Goal: Information Seeking & Learning: Learn about a topic

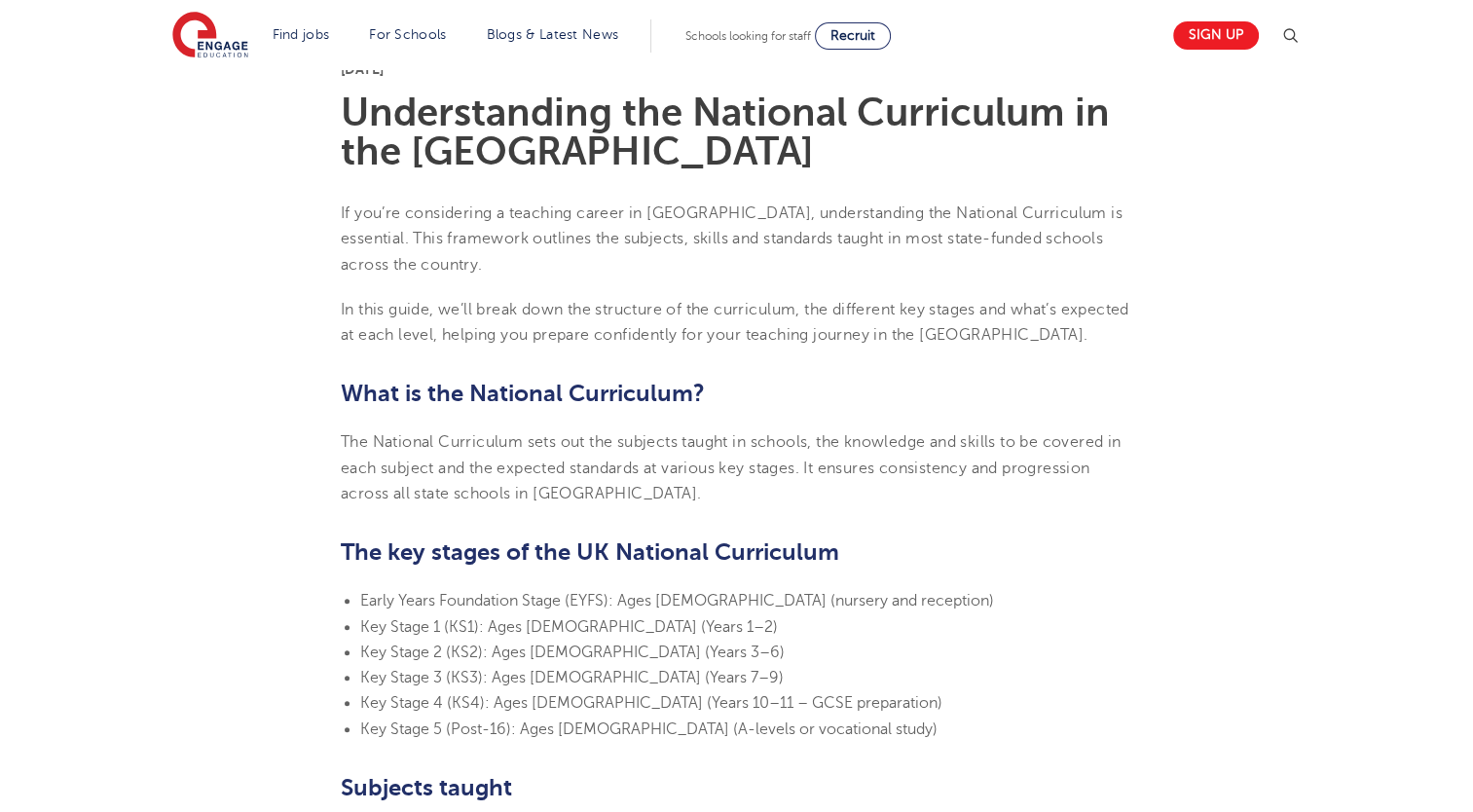
scroll to position [507, 0]
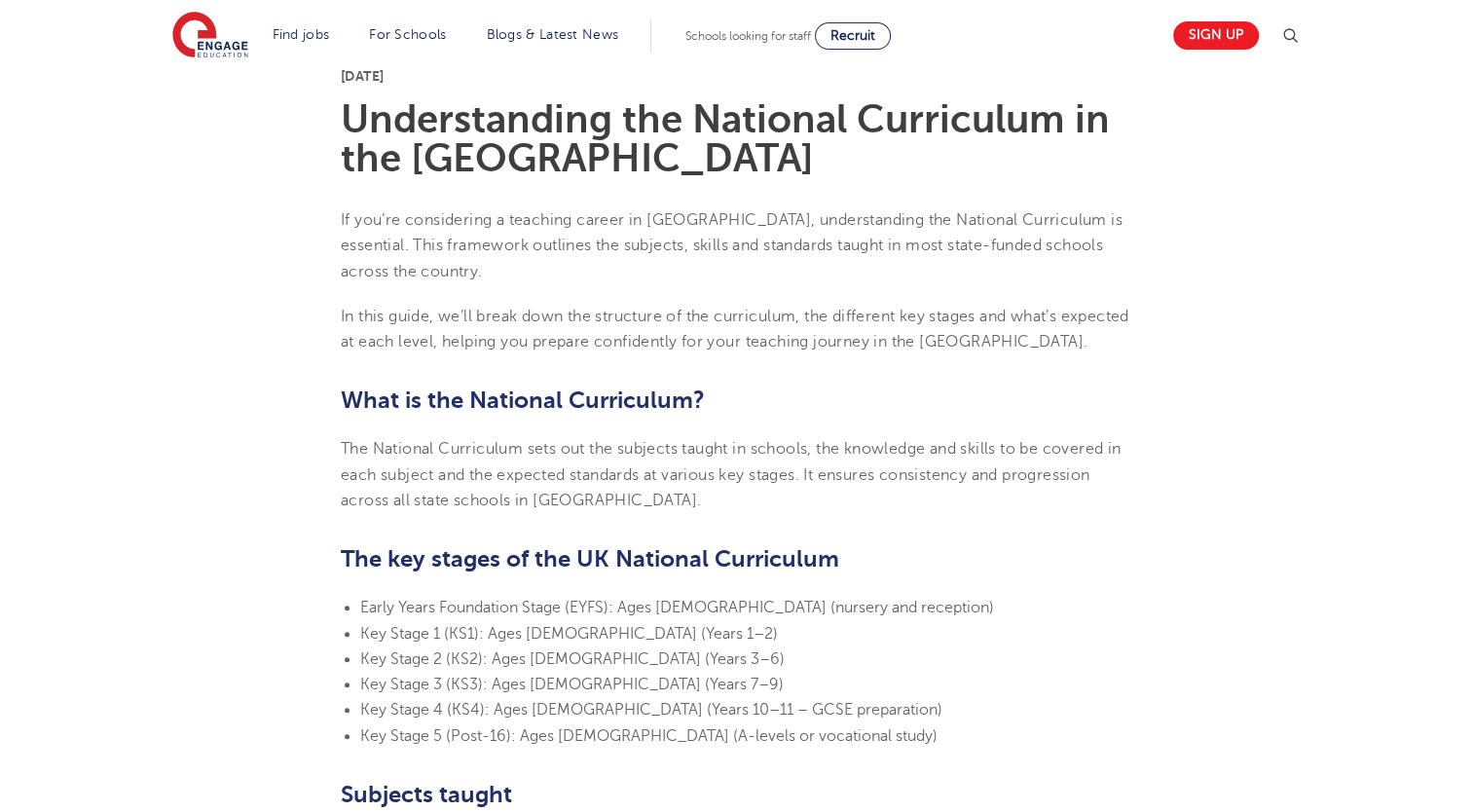
drag, startPoint x: 968, startPoint y: 7, endPoint x: 872, endPoint y: 374, distance: 379.3
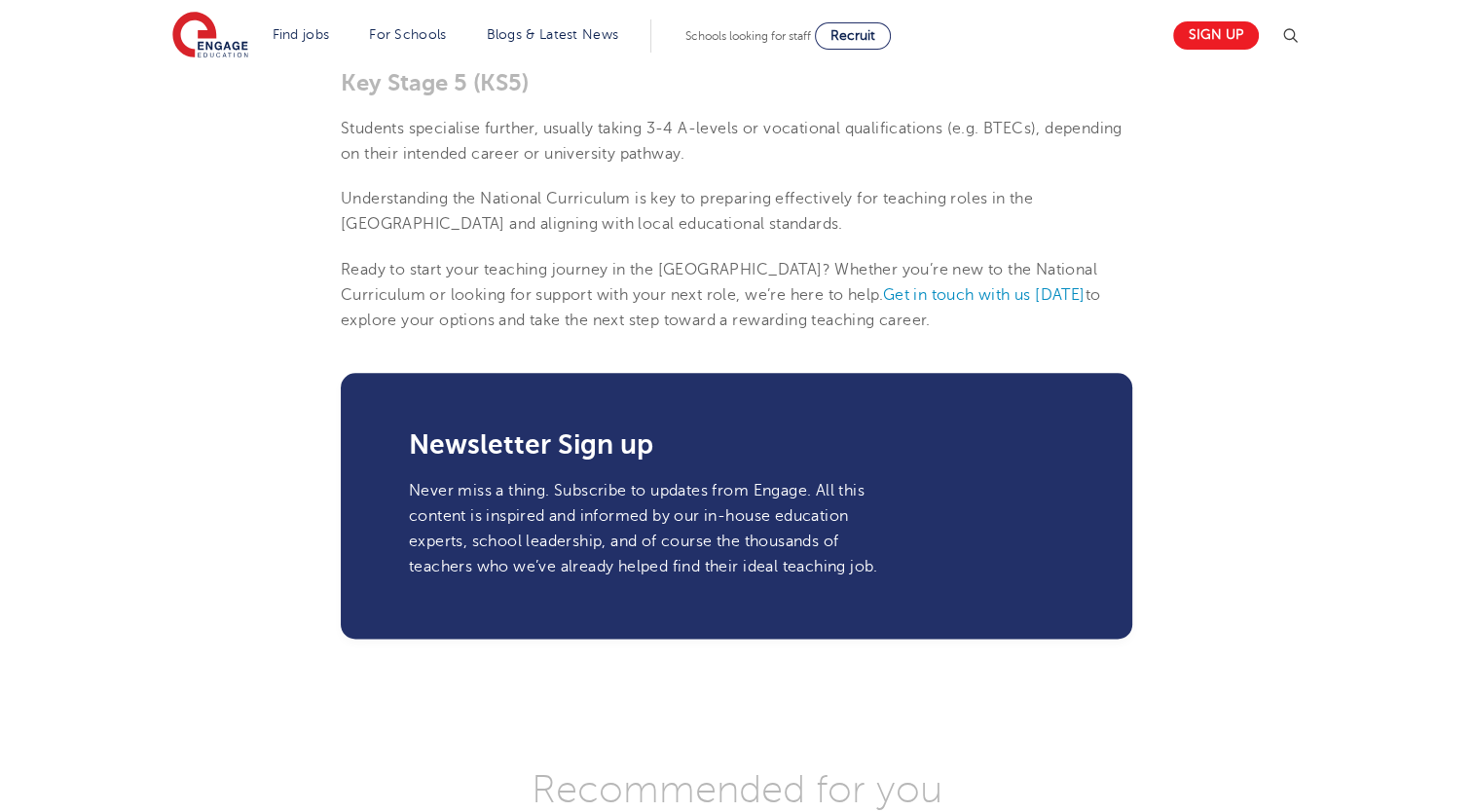
scroll to position [2062, 0]
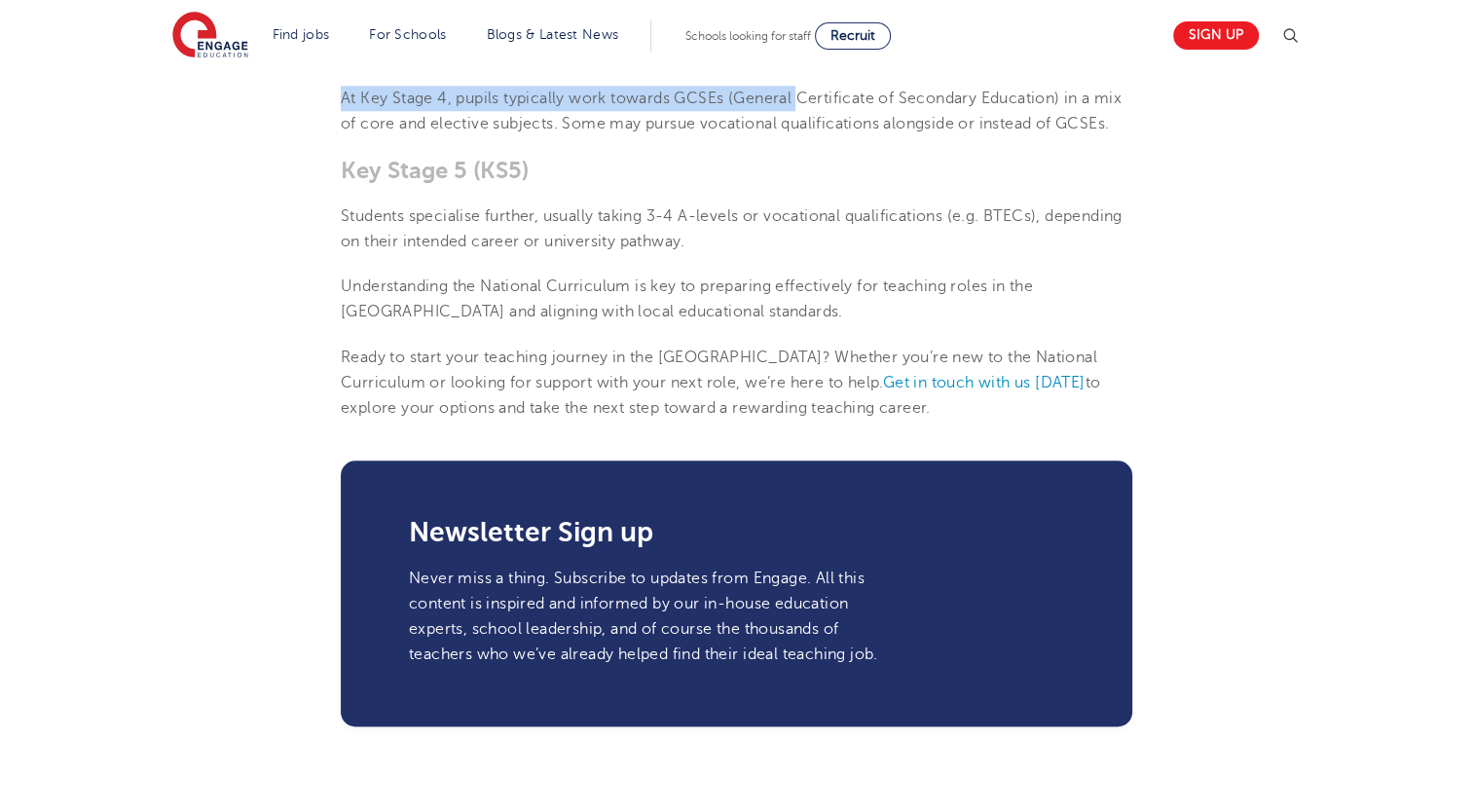
drag, startPoint x: 864, startPoint y: 287, endPoint x: 869, endPoint y: 415, distance: 128.1
drag, startPoint x: 869, startPoint y: 415, endPoint x: 744, endPoint y: 392, distance: 127.1
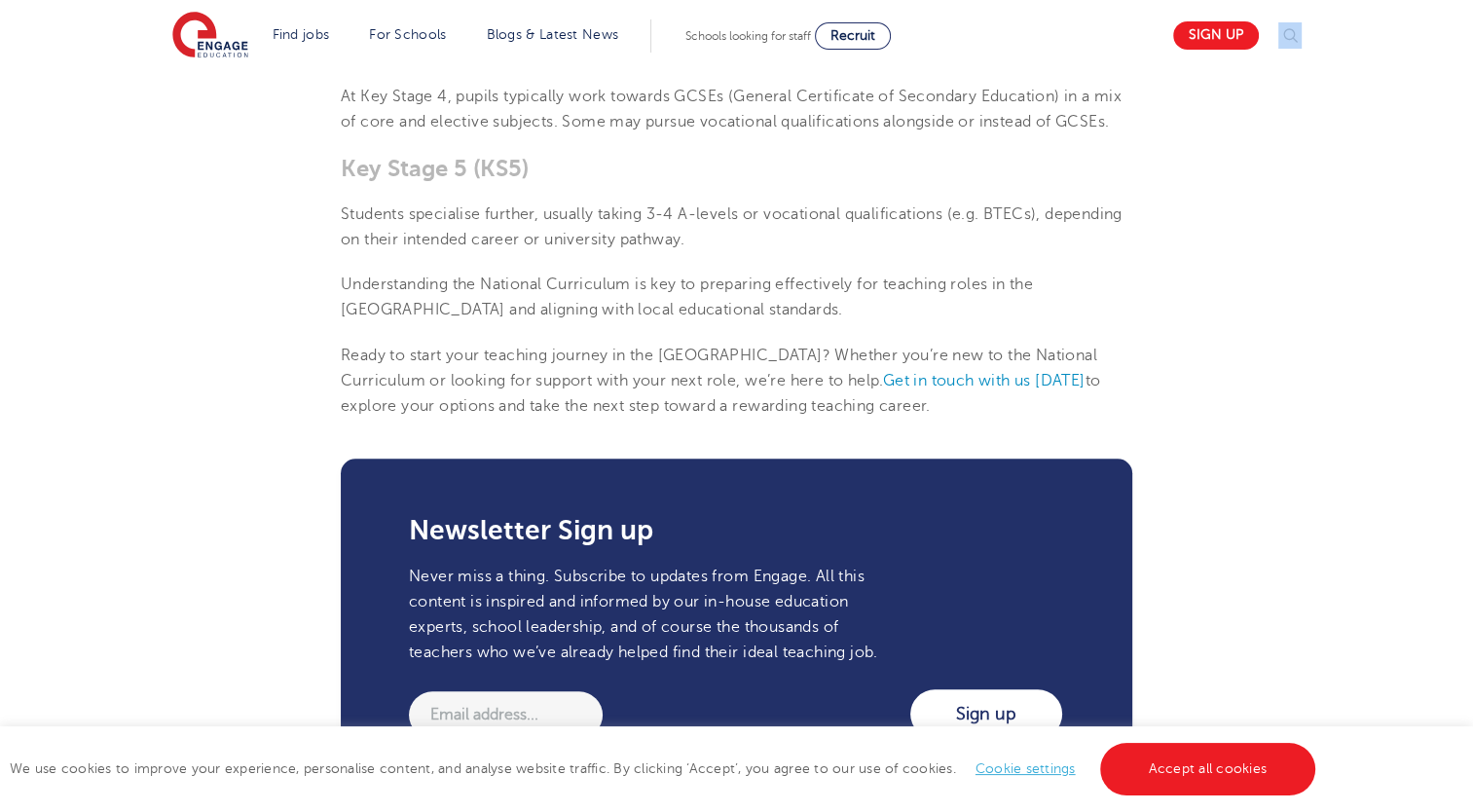
scroll to position [2028, 0]
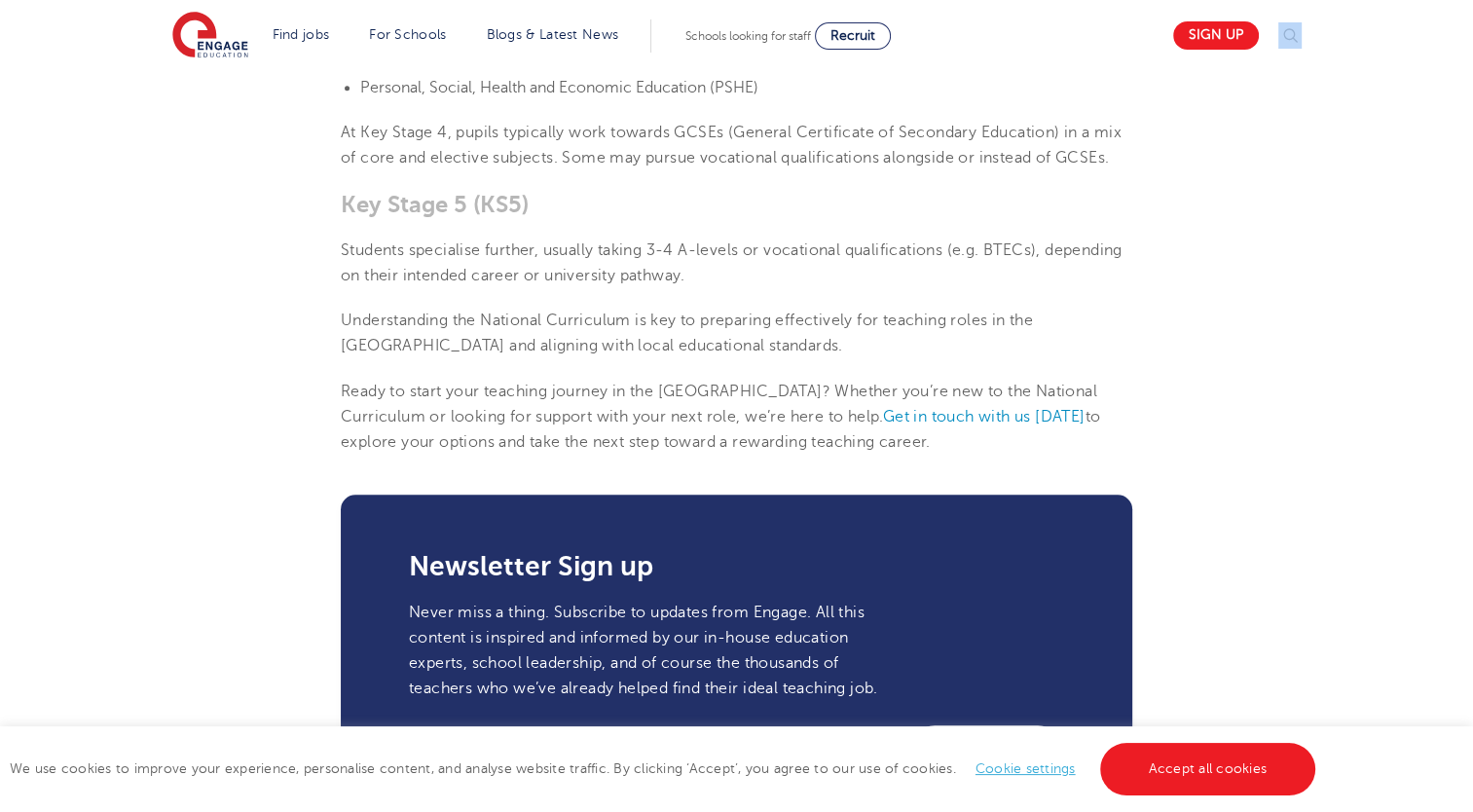
drag, startPoint x: 349, startPoint y: 203, endPoint x: 871, endPoint y: 452, distance: 578.3
drag, startPoint x: 871, startPoint y: 452, endPoint x: 735, endPoint y: 411, distance: 142.0
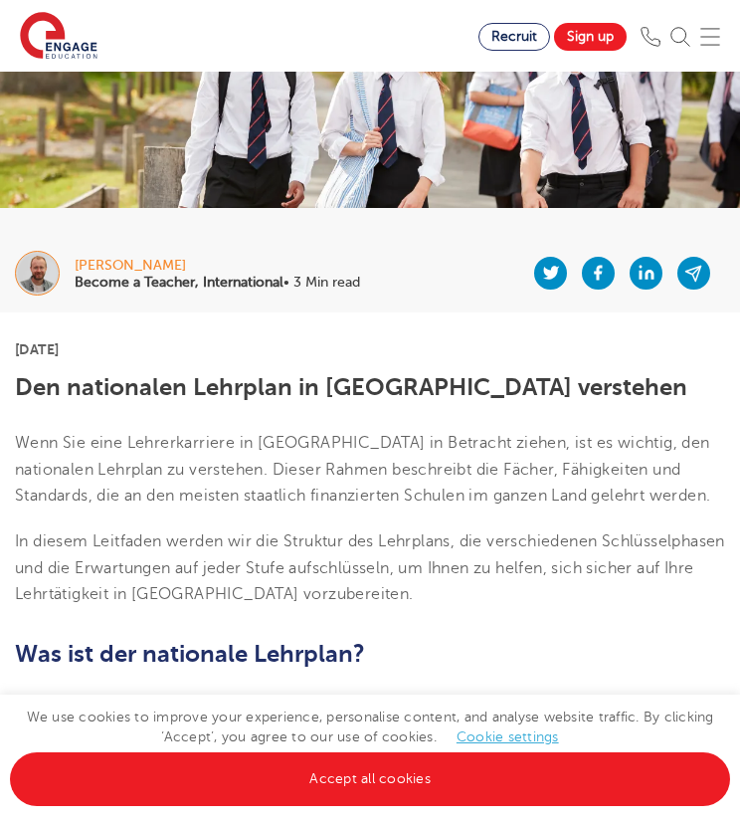
scroll to position [101, 0]
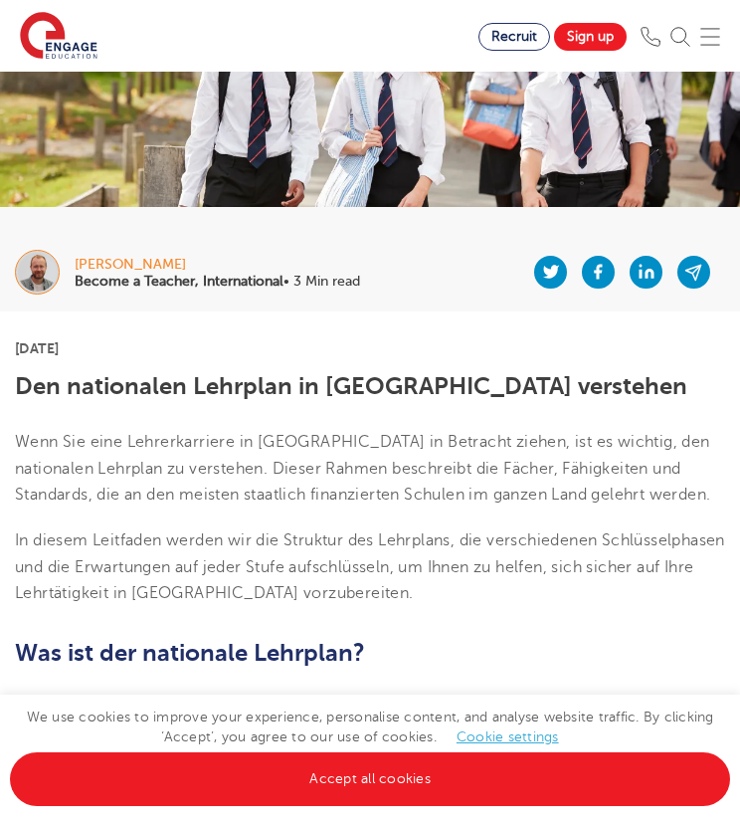
click at [160, 464] on span "Wenn Sie eine Lehrerkarriere in [GEOGRAPHIC_DATA] in Betracht ziehen, ist es wi…" at bounding box center [362, 468] width 695 height 71
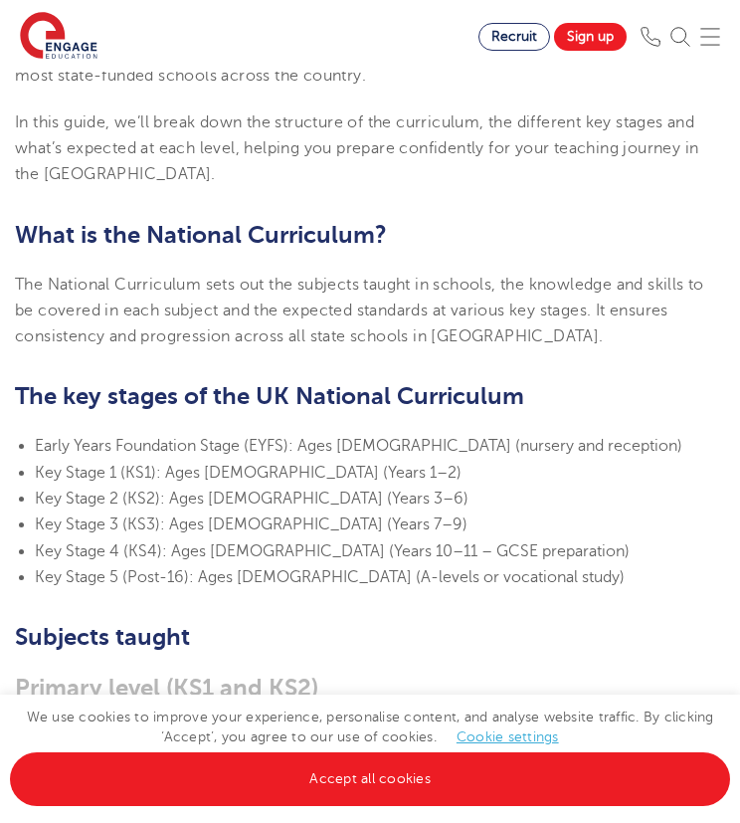
scroll to position [553, 0]
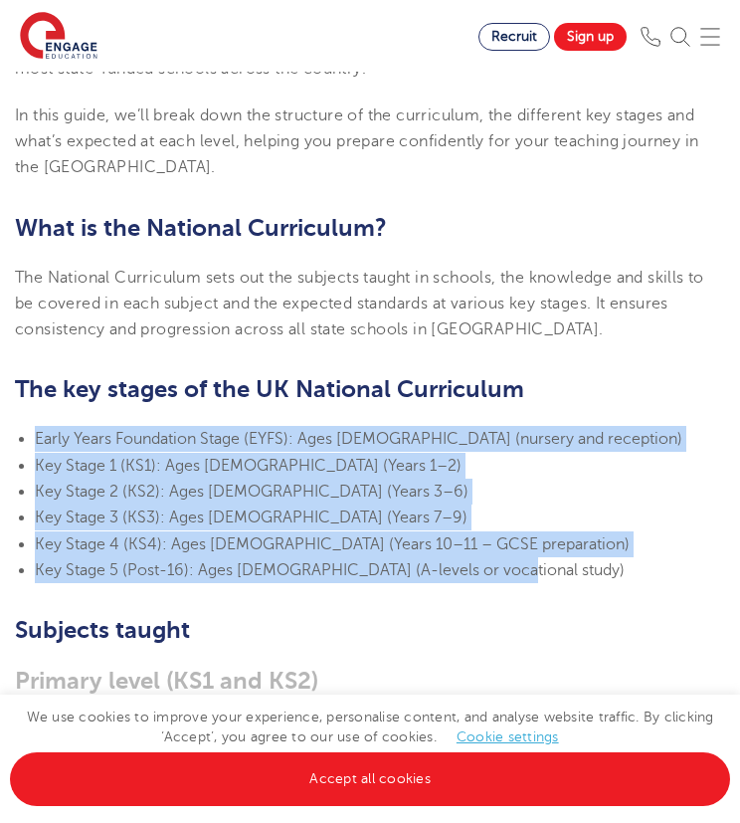
drag, startPoint x: 493, startPoint y: 541, endPoint x: 10, endPoint y: 383, distance: 508.7
copy ul "Early Years Foundation Stage (EYFS): Ages [DEMOGRAPHIC_DATA] (nursery and recep…"
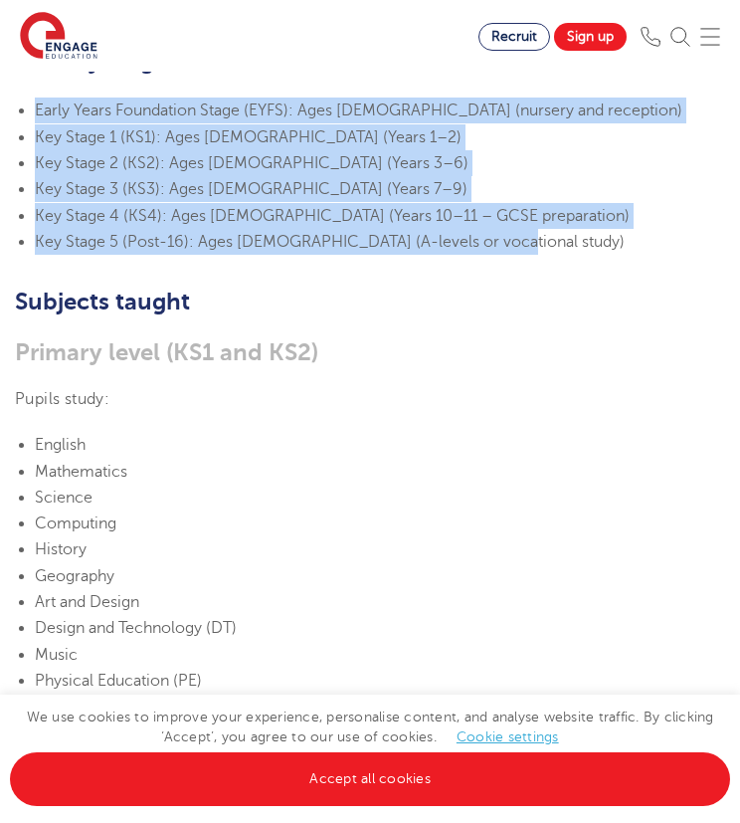
scroll to position [893, 0]
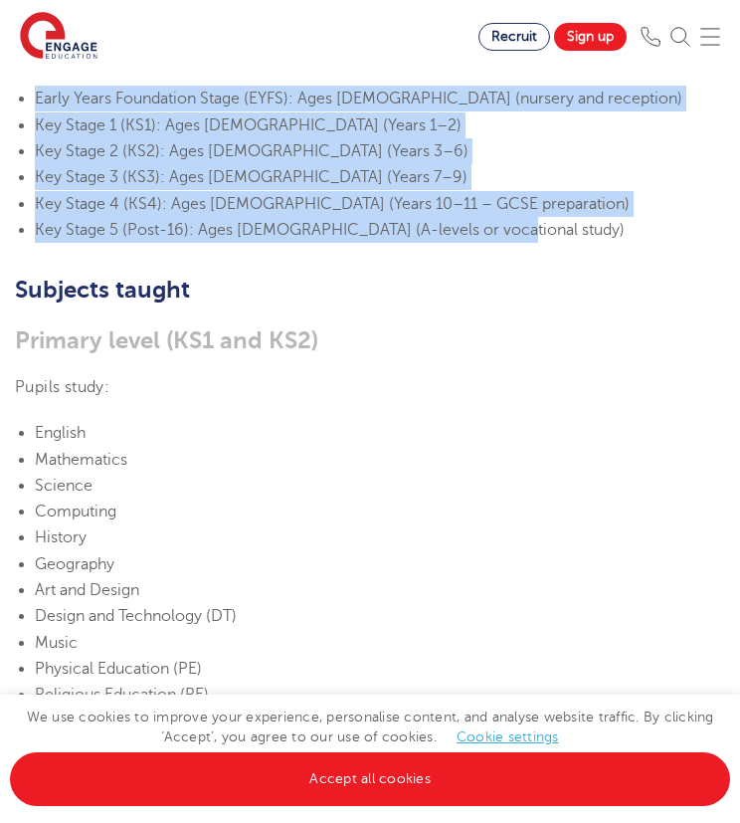
click at [259, 524] on li "History" at bounding box center [380, 537] width 690 height 26
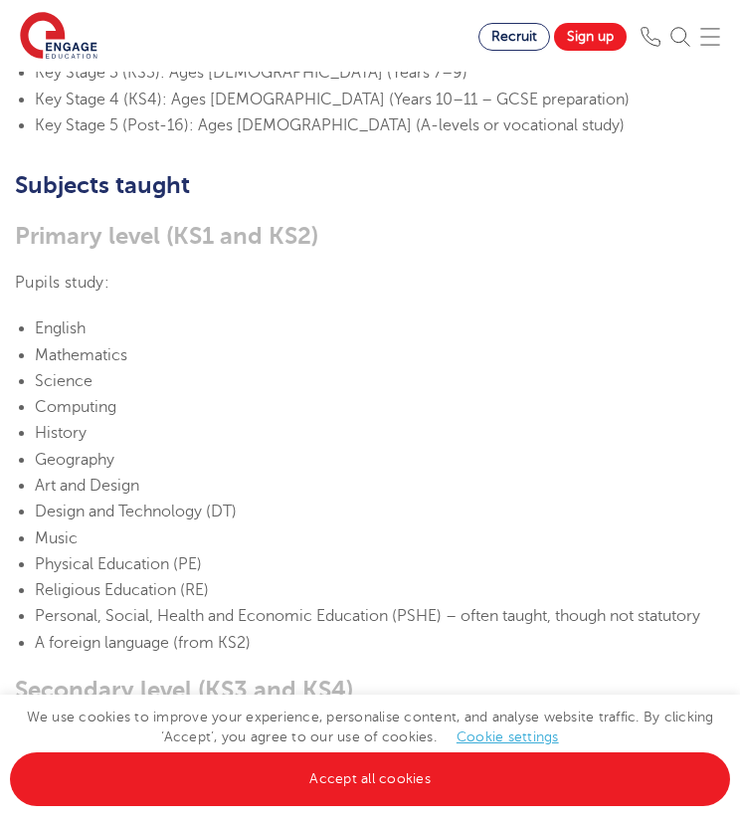
scroll to position [995, 0]
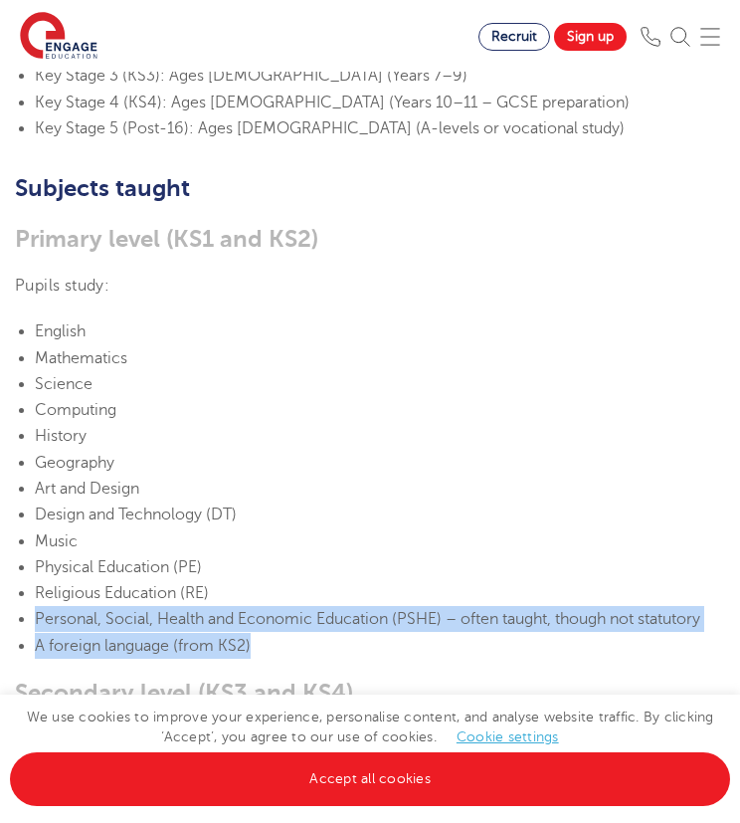
drag, startPoint x: 36, startPoint y: 586, endPoint x: 298, endPoint y: 612, distance: 263.9
click at [298, 612] on ul "English Mathematics Science Computing History Geography Art and Design Design a…" at bounding box center [370, 488] width 710 height 340
copy ul "Personal, Social, Health and Economic Education (PSHE) – often taught, though n…"
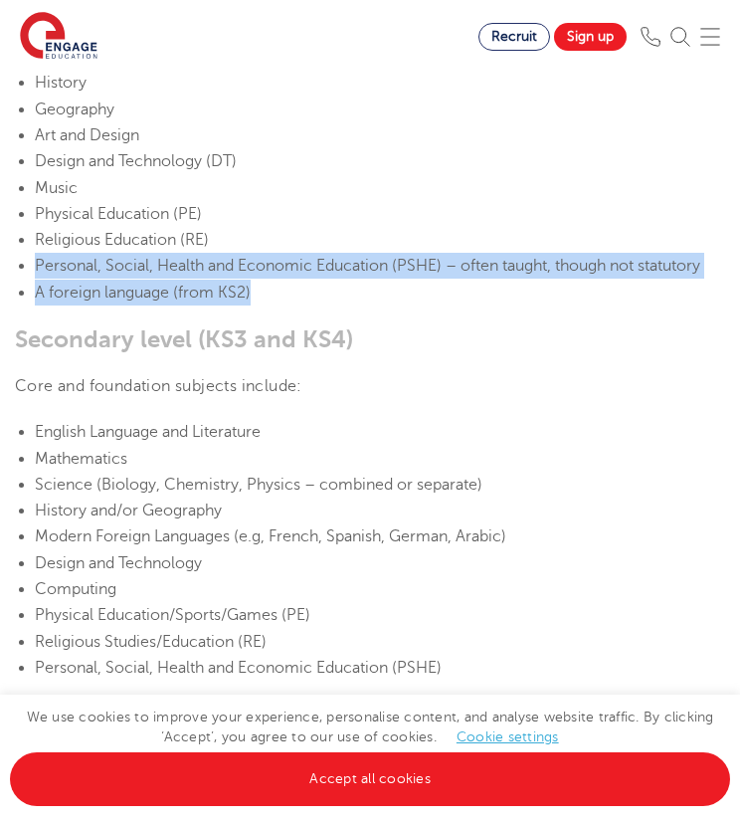
click at [471, 629] on li "Religious Studies/Education (RE)" at bounding box center [380, 642] width 690 height 26
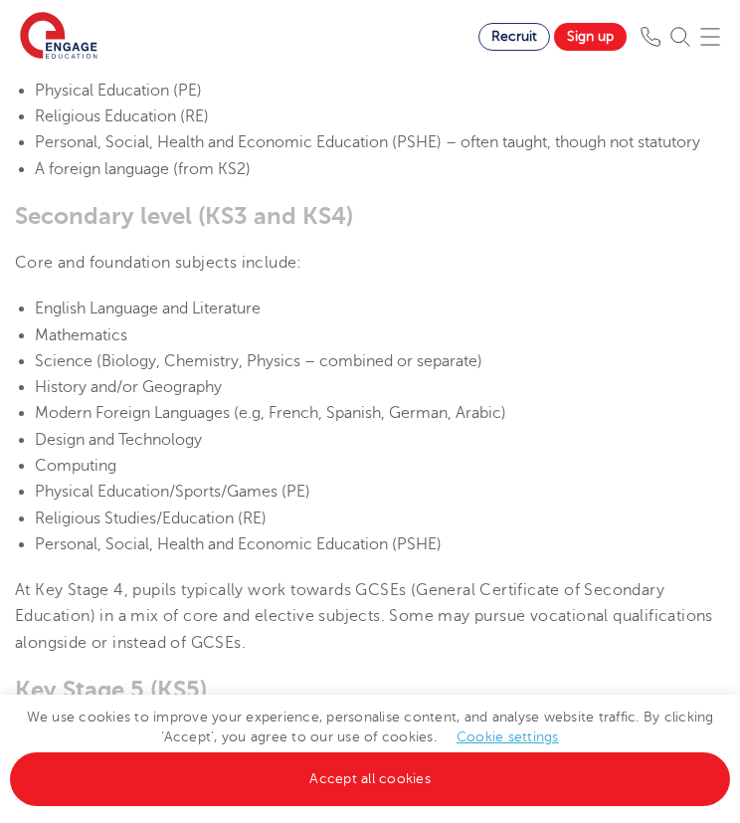
scroll to position [1504, 0]
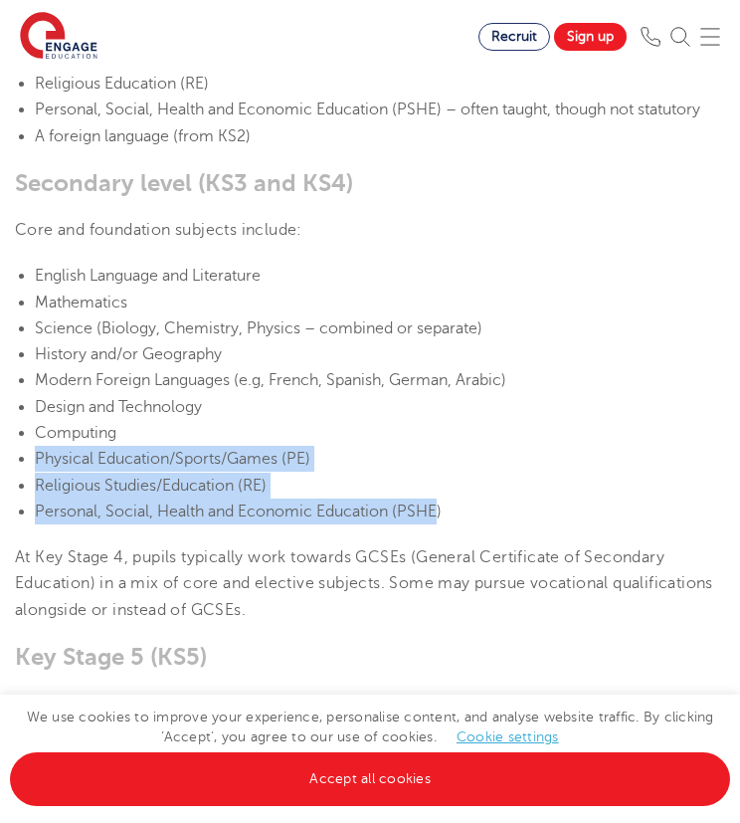
drag, startPoint x: 442, startPoint y: 481, endPoint x: 190, endPoint y: 409, distance: 261.7
click at [190, 409] on ul "English Language and Literature Mathematics Science (Biology, Chemistry, Physic…" at bounding box center [370, 394] width 710 height 262
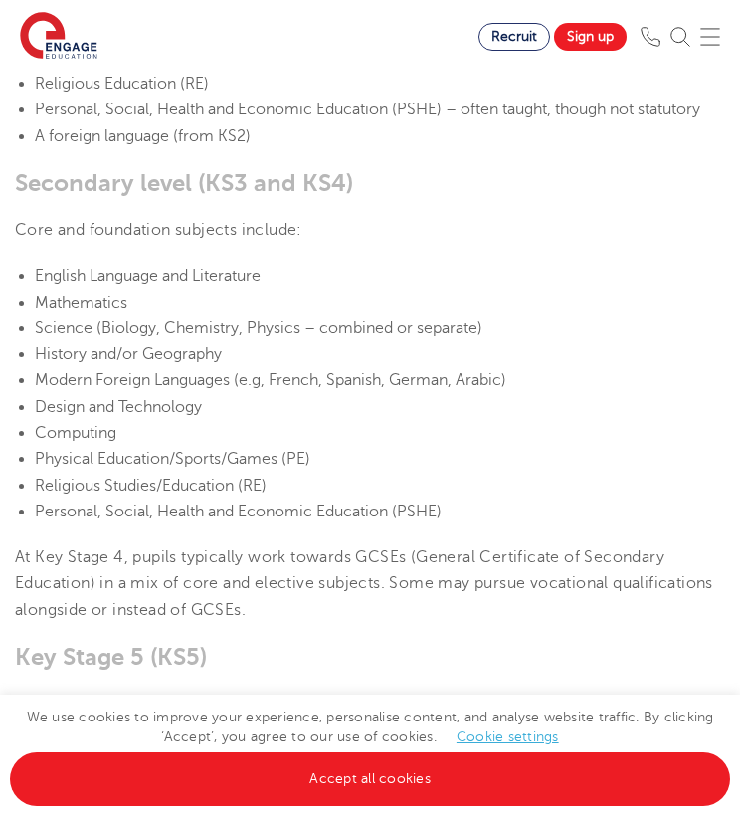
click at [482, 498] on li "Personal, Social, Health and Economic Education (PSHE)" at bounding box center [380, 511] width 690 height 26
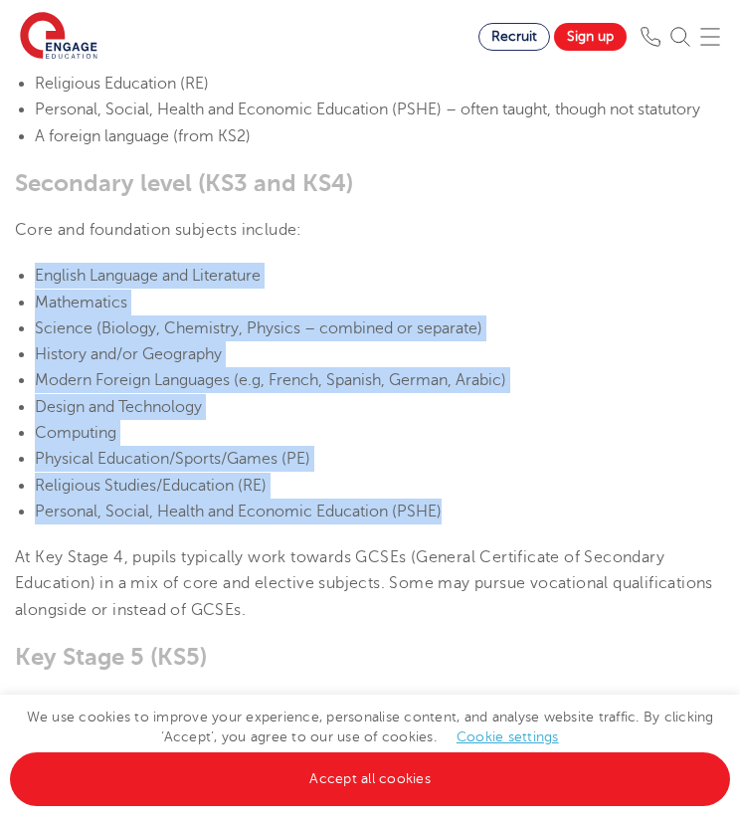
drag, startPoint x: 444, startPoint y: 484, endPoint x: 32, endPoint y: 246, distance: 475.6
click at [32, 263] on ul "English Language and Literature Mathematics Science (Biology, Chemistry, Physic…" at bounding box center [370, 394] width 710 height 262
copy ul "English Language and Literature Mathematics Science (Biology, Chemistry, Physic…"
click at [607, 446] on li "Physical Education/Sports/Games (PE)" at bounding box center [380, 459] width 690 height 26
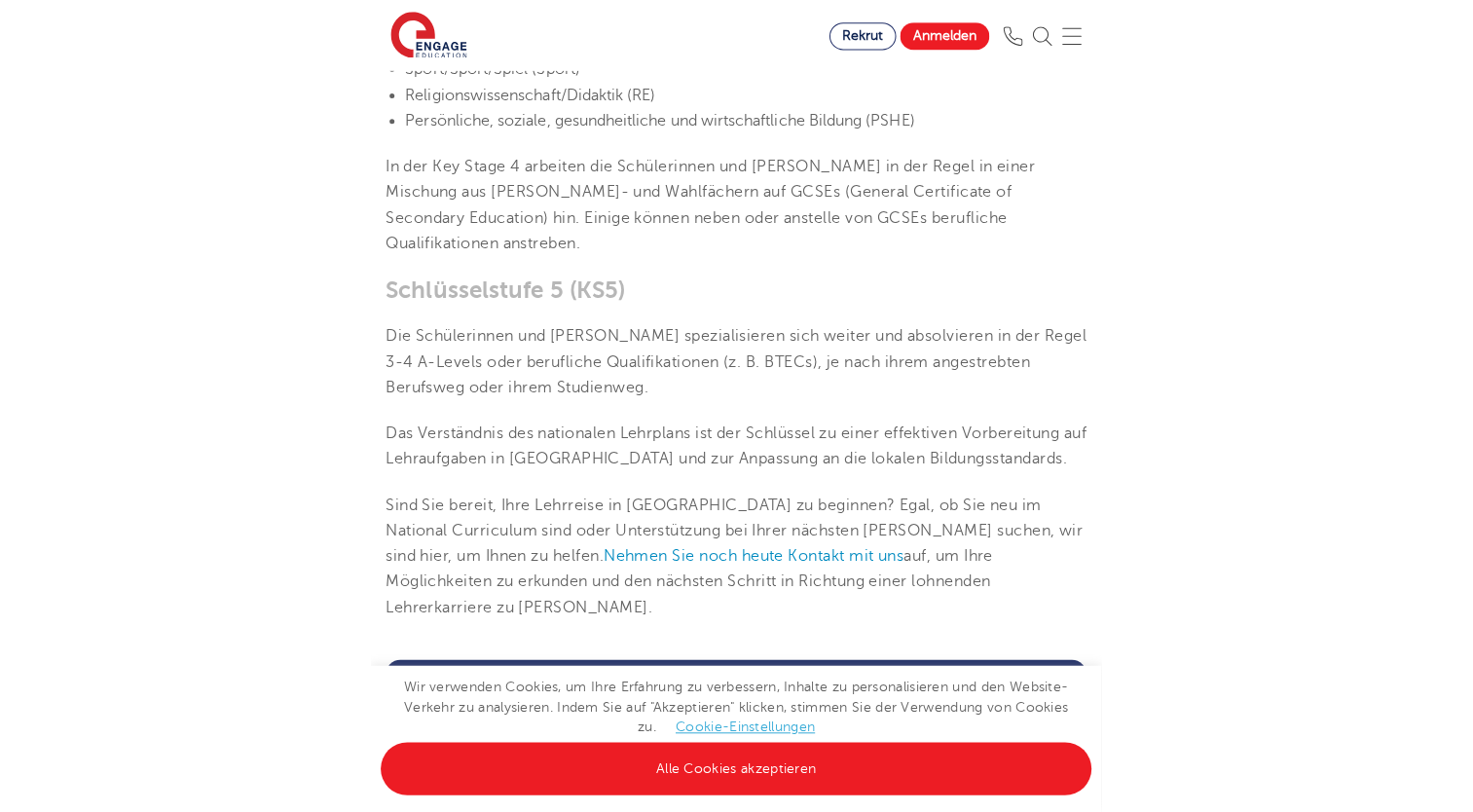
scroll to position [1851, 0]
